Goal: Entertainment & Leisure: Consume media (video, audio)

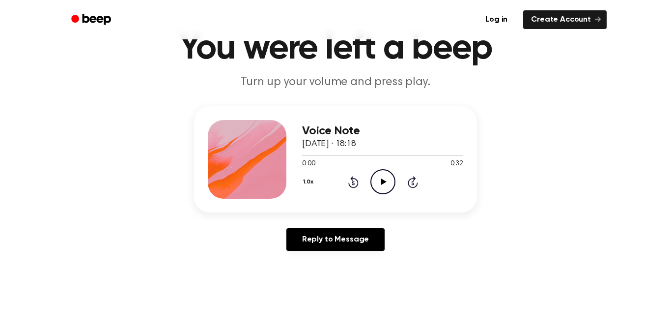
click at [377, 180] on icon "Play Audio" at bounding box center [383, 181] width 25 height 25
click at [382, 178] on icon "Play Audio" at bounding box center [383, 181] width 25 height 25
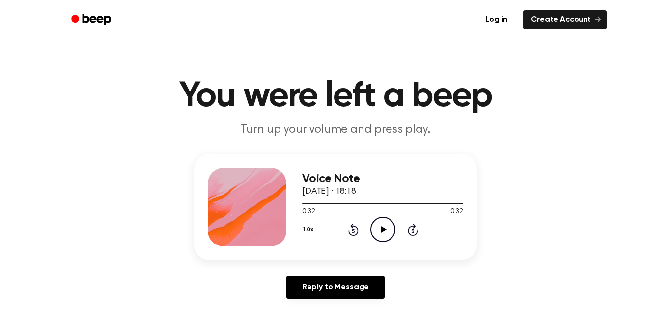
click at [380, 232] on icon "Play Audio" at bounding box center [383, 229] width 25 height 25
click at [379, 232] on icon "Pause Audio" at bounding box center [383, 229] width 25 height 25
click at [356, 229] on icon at bounding box center [353, 230] width 10 height 12
click at [385, 229] on icon at bounding box center [383, 229] width 5 height 6
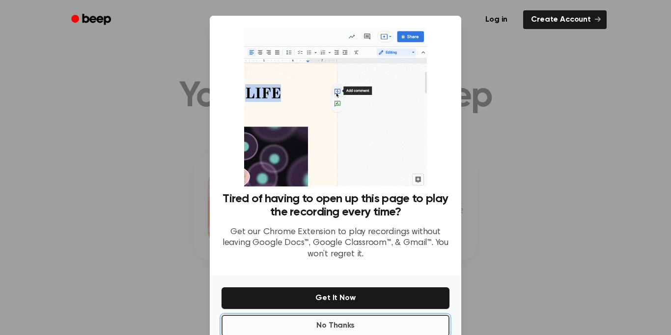
click at [308, 318] on button "No Thanks" at bounding box center [336, 326] width 228 height 22
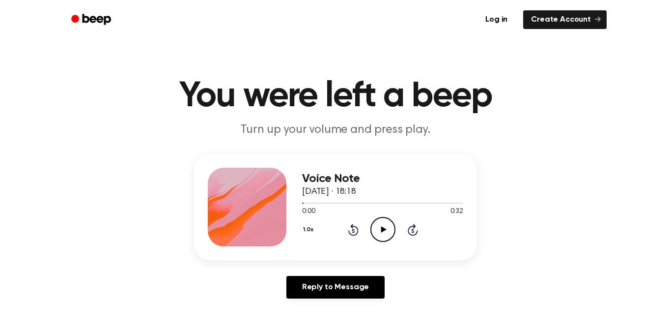
click at [386, 229] on icon "Play Audio" at bounding box center [383, 229] width 25 height 25
click at [386, 229] on icon "Pause Audio" at bounding box center [383, 229] width 25 height 25
click at [360, 227] on div "1.0x Rewind 5 seconds Play Audio Skip 5 seconds" at bounding box center [382, 229] width 161 height 25
click at [353, 228] on icon "Rewind 5 seconds" at bounding box center [353, 229] width 11 height 13
click at [391, 229] on icon "Play Audio" at bounding box center [383, 229] width 25 height 25
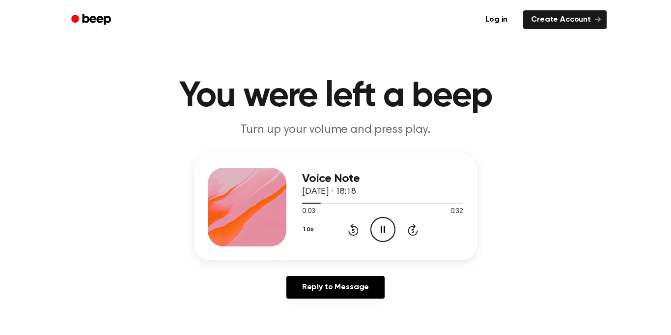
click at [391, 229] on icon "Pause Audio" at bounding box center [383, 229] width 25 height 25
click at [391, 229] on icon "Play Audio" at bounding box center [383, 229] width 25 height 25
click at [391, 229] on icon "Pause Audio" at bounding box center [383, 229] width 25 height 25
click at [355, 222] on div "1.0x Rewind 5 seconds Play Audio Skip 5 seconds" at bounding box center [382, 229] width 161 height 25
click at [350, 230] on icon "Rewind 5 seconds" at bounding box center [353, 229] width 11 height 13
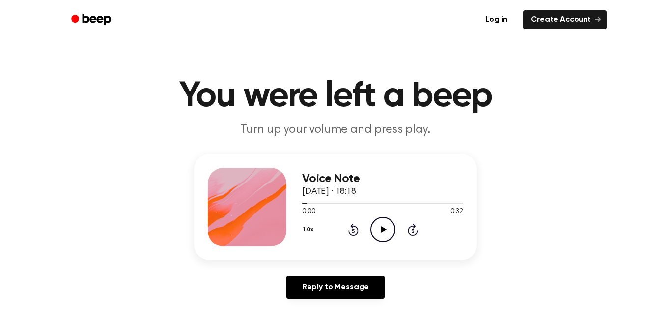
click at [379, 226] on icon "Play Audio" at bounding box center [383, 229] width 25 height 25
click at [379, 226] on icon "Pause Audio" at bounding box center [383, 229] width 25 height 25
click at [379, 226] on icon "Play Audio" at bounding box center [383, 229] width 25 height 25
click at [379, 226] on icon "Pause Audio" at bounding box center [383, 229] width 25 height 25
click at [353, 226] on icon at bounding box center [353, 230] width 10 height 12
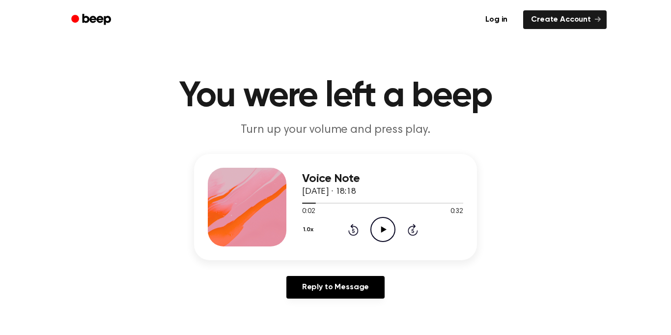
click at [377, 225] on icon "Play Audio" at bounding box center [383, 229] width 25 height 25
click at [360, 226] on div "1.0x Rewind 5 seconds Pause Audio Skip 5 seconds" at bounding box center [382, 229] width 161 height 25
click at [348, 232] on icon "Rewind 5 seconds" at bounding box center [353, 229] width 11 height 13
click at [354, 225] on icon "Rewind 5 seconds" at bounding box center [353, 229] width 11 height 13
click at [381, 230] on icon at bounding box center [383, 229] width 4 height 6
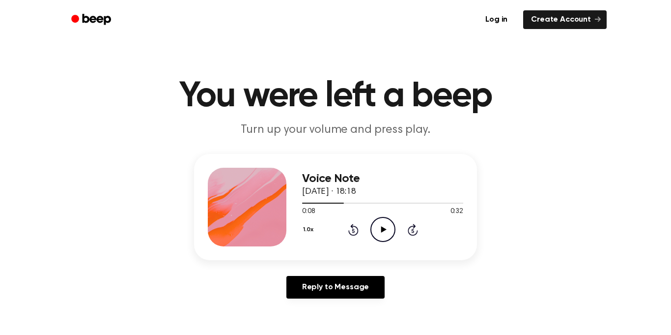
click at [355, 230] on icon "Rewind 5 seconds" at bounding box center [353, 229] width 11 height 13
click at [386, 229] on icon "Play Audio" at bounding box center [383, 229] width 25 height 25
click at [386, 229] on icon "Pause Audio" at bounding box center [383, 229] width 25 height 25
click at [354, 227] on icon "Rewind 5 seconds" at bounding box center [353, 229] width 11 height 13
click at [374, 229] on icon "Play Audio" at bounding box center [383, 229] width 25 height 25
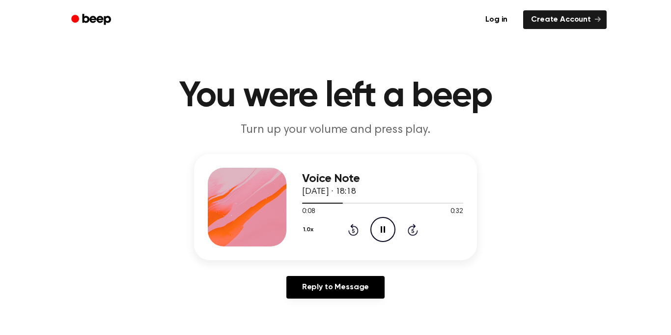
click at [374, 229] on icon "Pause Audio" at bounding box center [383, 229] width 25 height 25
click at [374, 229] on icon "Play Audio" at bounding box center [383, 229] width 25 height 25
click at [374, 229] on icon "Pause Audio" at bounding box center [383, 229] width 25 height 25
click at [374, 229] on icon "Play Audio" at bounding box center [383, 229] width 25 height 25
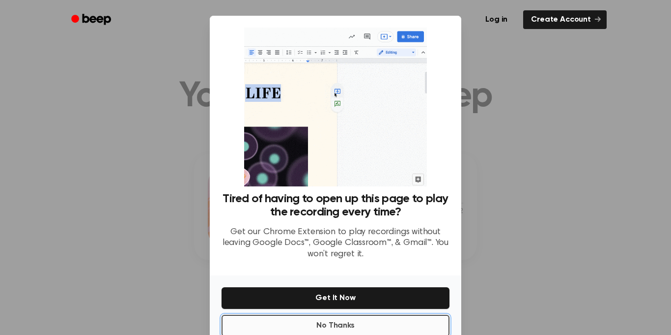
click at [296, 328] on button "No Thanks" at bounding box center [336, 326] width 228 height 22
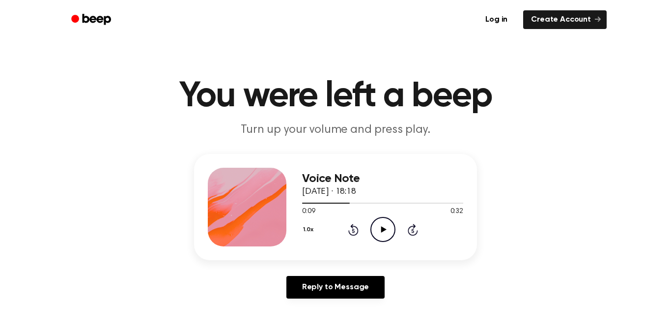
click at [380, 233] on icon "Play Audio" at bounding box center [383, 229] width 25 height 25
click at [357, 230] on icon at bounding box center [353, 230] width 10 height 12
click at [306, 231] on button "1.0x" at bounding box center [309, 229] width 15 height 17
click at [313, 274] on span "0.8x" at bounding box center [318, 270] width 12 height 10
click at [386, 229] on icon "Pause Audio" at bounding box center [383, 229] width 25 height 25
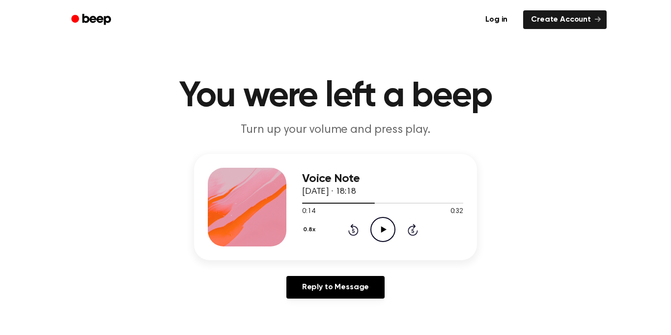
click at [386, 229] on icon "Play Audio" at bounding box center [383, 229] width 25 height 25
click at [345, 232] on div "0.8x Rewind 5 seconds Pause Audio Skip 5 seconds" at bounding box center [382, 229] width 161 height 25
click at [356, 231] on icon "Rewind 5 seconds" at bounding box center [353, 229] width 11 height 13
click at [353, 228] on icon at bounding box center [353, 230] width 10 height 12
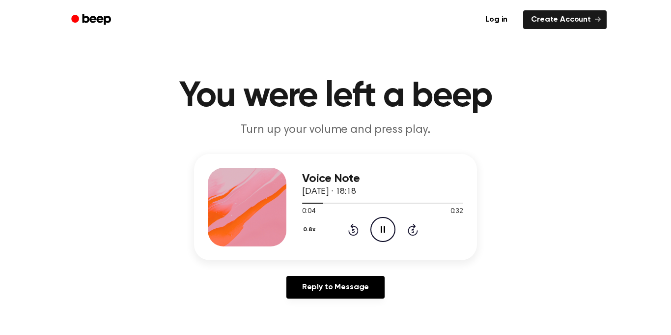
click at [308, 228] on button "0.8x" at bounding box center [310, 229] width 17 height 17
click at [320, 293] on span "1.0x" at bounding box center [318, 289] width 12 height 10
click at [384, 239] on icon "Pause Audio" at bounding box center [383, 229] width 25 height 25
click at [353, 230] on icon at bounding box center [353, 231] width 2 height 4
click at [396, 230] on div "1.0x Rewind 5 seconds Play Audio Skip 5 seconds" at bounding box center [382, 229] width 161 height 25
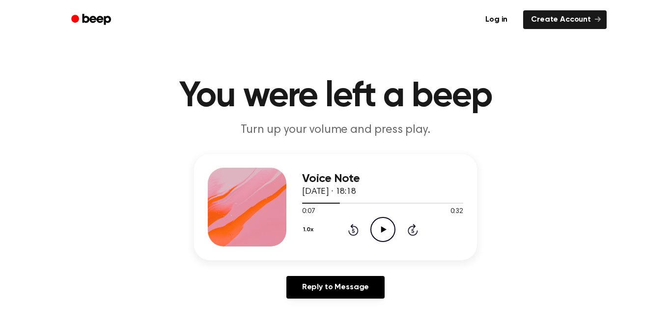
click at [387, 228] on icon "Play Audio" at bounding box center [383, 229] width 25 height 25
click at [387, 228] on icon "Pause Audio" at bounding box center [383, 229] width 25 height 25
click at [387, 228] on icon "Play Audio" at bounding box center [383, 229] width 25 height 25
click at [352, 229] on icon at bounding box center [353, 231] width 2 height 4
click at [385, 225] on icon "Pause Audio" at bounding box center [383, 229] width 25 height 25
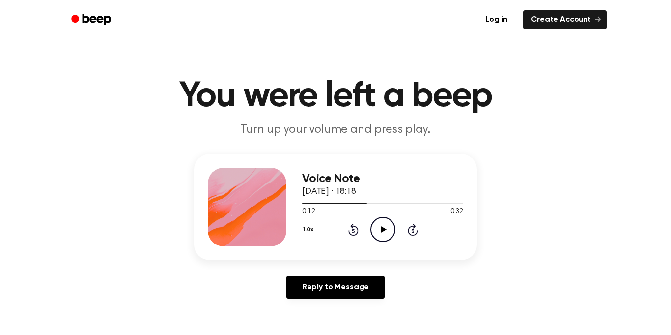
click at [385, 225] on icon "Play Audio" at bounding box center [383, 229] width 25 height 25
click at [385, 225] on icon "Pause Audio" at bounding box center [383, 229] width 25 height 25
click at [349, 233] on icon at bounding box center [353, 230] width 10 height 12
click at [374, 226] on icon "Play Audio" at bounding box center [383, 229] width 25 height 25
click at [374, 226] on icon "Pause Audio" at bounding box center [383, 229] width 25 height 25
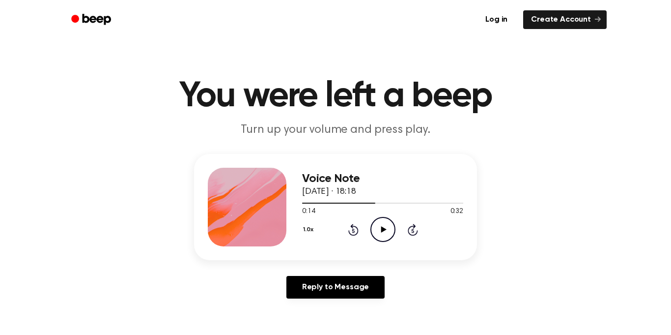
click at [374, 226] on icon "Play Audio" at bounding box center [383, 229] width 25 height 25
click at [354, 224] on icon "Rewind 5 seconds" at bounding box center [353, 229] width 11 height 13
click at [387, 223] on icon "Pause Audio" at bounding box center [383, 229] width 25 height 25
click at [387, 223] on icon "Play Audio" at bounding box center [383, 229] width 25 height 25
click at [387, 223] on icon "Pause Audio" at bounding box center [383, 229] width 25 height 25
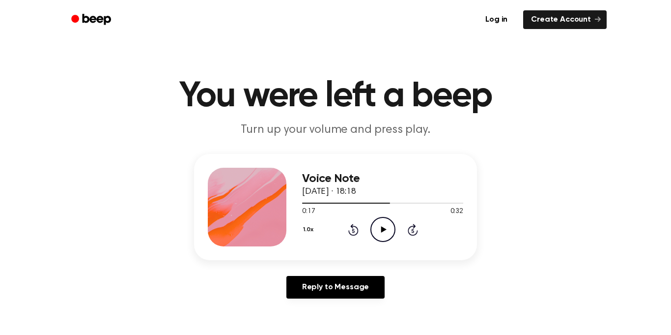
click at [354, 230] on icon "Rewind 5 seconds" at bounding box center [353, 229] width 11 height 13
click at [373, 229] on icon "Play Audio" at bounding box center [383, 229] width 25 height 25
click at [373, 229] on icon "Pause Audio" at bounding box center [383, 229] width 25 height 25
click at [348, 229] on icon "Rewind 5 seconds" at bounding box center [353, 229] width 11 height 13
click at [375, 230] on icon "Play Audio" at bounding box center [383, 229] width 25 height 25
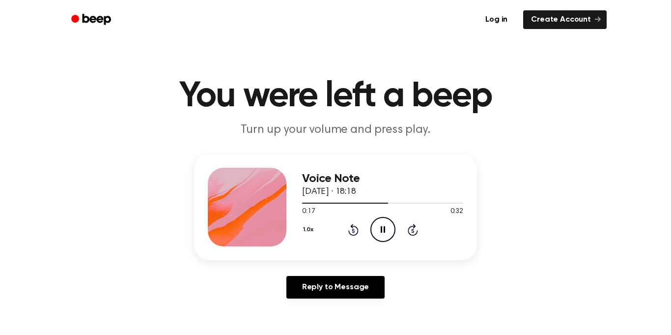
click at [375, 230] on icon "Pause Audio" at bounding box center [383, 229] width 25 height 25
click at [375, 230] on icon "Play Audio" at bounding box center [383, 229] width 25 height 25
click at [375, 230] on icon "Pause Audio" at bounding box center [383, 229] width 25 height 25
click at [375, 230] on icon "Play Audio" at bounding box center [383, 229] width 25 height 25
click at [352, 227] on icon at bounding box center [353, 230] width 10 height 12
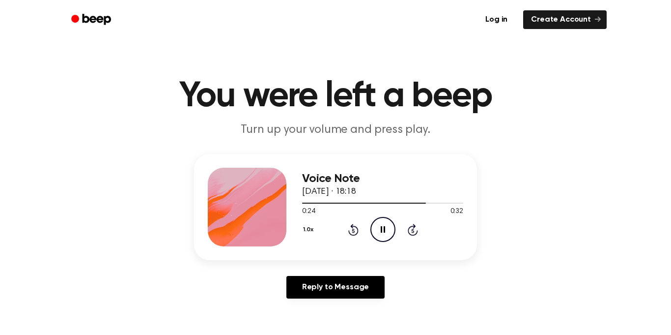
click at [352, 227] on icon at bounding box center [353, 230] width 10 height 12
click at [301, 230] on div "Voice Note [DATE] · 18:18 0:21 0:32 Your browser does not support the [object O…" at bounding box center [335, 207] width 283 height 106
click at [350, 230] on icon "Rewind 5 seconds" at bounding box center [353, 229] width 11 height 13
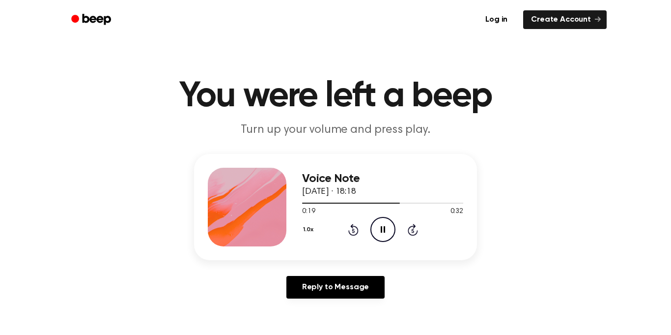
click at [350, 230] on icon "Rewind 5 seconds" at bounding box center [353, 229] width 11 height 13
click at [385, 240] on icon "Pause Audio" at bounding box center [383, 229] width 25 height 25
click at [374, 225] on icon "Play Audio" at bounding box center [383, 229] width 25 height 25
click at [374, 225] on icon "Pause Audio" at bounding box center [383, 229] width 25 height 25
